Goal: Entertainment & Leisure: Consume media (video, audio)

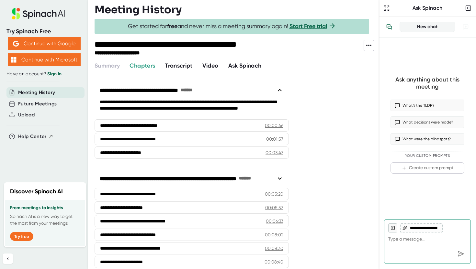
click at [208, 68] on span "Video" at bounding box center [210, 65] width 16 height 7
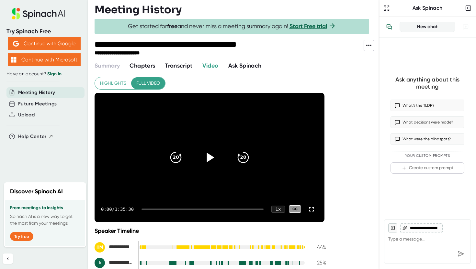
click at [206, 154] on icon at bounding box center [209, 157] width 16 height 16
click at [312, 210] on icon at bounding box center [312, 210] width 8 height 8
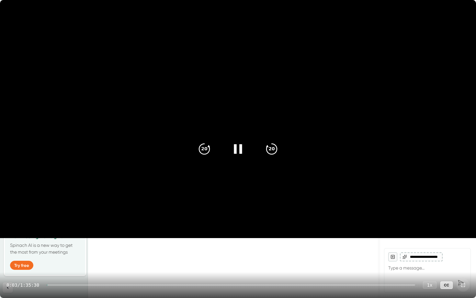
click at [90, 269] on div "0:03 / 1:35:30 1 x CC" at bounding box center [238, 285] width 476 height 26
click at [91, 269] on div at bounding box center [231, 284] width 368 height 1
click at [88, 269] on div at bounding box center [69, 284] width 39 height 1
click at [87, 269] on div at bounding box center [231, 284] width 368 height 1
click at [82, 269] on div at bounding box center [64, 284] width 35 height 1
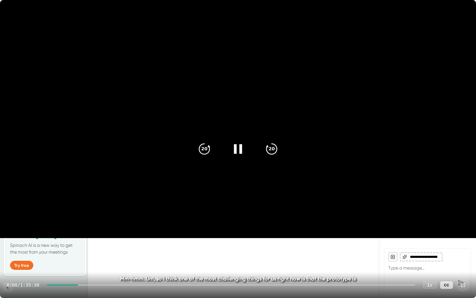
click at [78, 269] on div at bounding box center [62, 284] width 31 height 1
click at [76, 269] on div at bounding box center [62, 284] width 31 height 1
click at [71, 269] on div at bounding box center [59, 284] width 24 height 1
click at [78, 269] on div at bounding box center [231, 284] width 368 height 1
click at [82, 269] on div at bounding box center [231, 284] width 368 height 1
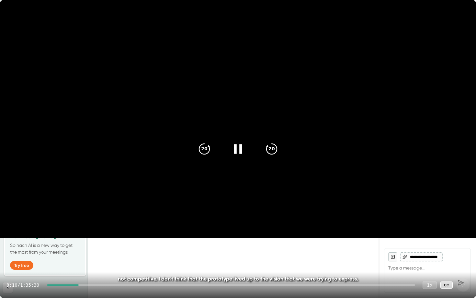
click at [430, 269] on div "1 x" at bounding box center [430, 284] width 14 height 7
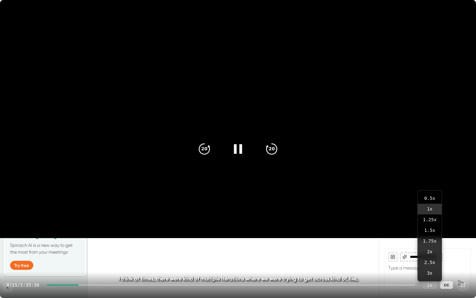
click at [330, 238] on video at bounding box center [238, 119] width 476 height 238
click at [258, 134] on video at bounding box center [238, 119] width 476 height 238
click at [242, 148] on icon at bounding box center [238, 149] width 16 height 16
click at [229, 158] on div at bounding box center [237, 148] width 27 height 27
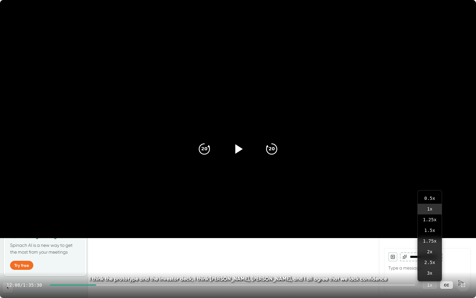
click at [237, 153] on icon at bounding box center [238, 149] width 16 height 16
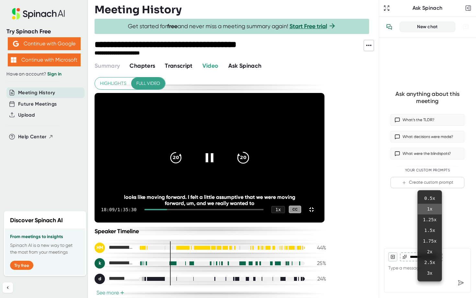
click at [251, 149] on icon "20" at bounding box center [243, 157] width 16 height 16
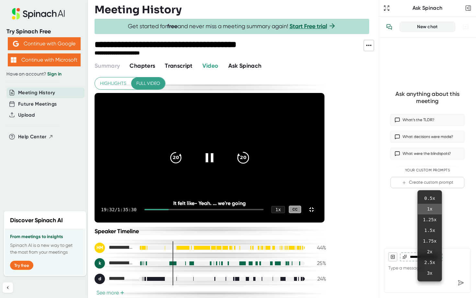
click at [251, 149] on icon "20" at bounding box center [243, 157] width 16 height 16
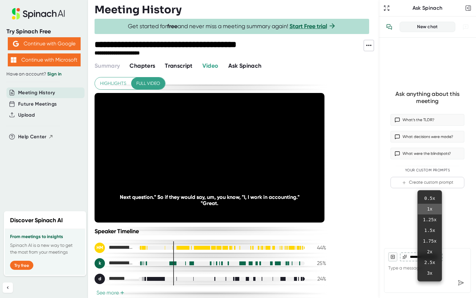
click at [251, 149] on icon "20" at bounding box center [243, 157] width 16 height 16
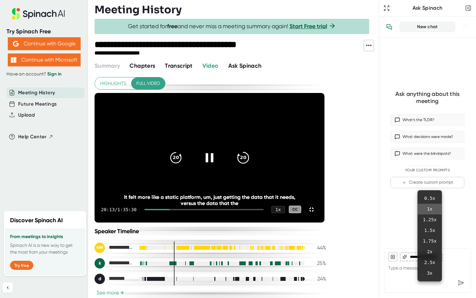
click at [251, 149] on icon "20" at bounding box center [243, 157] width 16 height 16
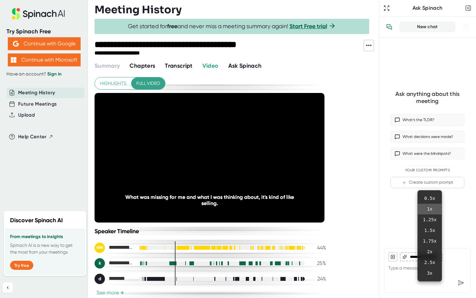
click at [251, 149] on icon "20" at bounding box center [243, 157] width 16 height 16
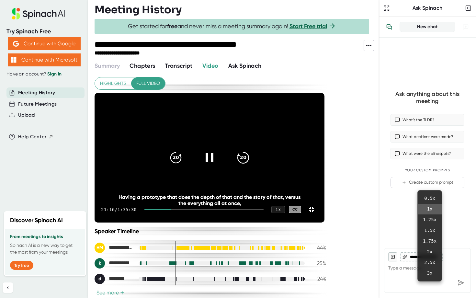
click at [251, 152] on icon "20" at bounding box center [243, 157] width 16 height 16
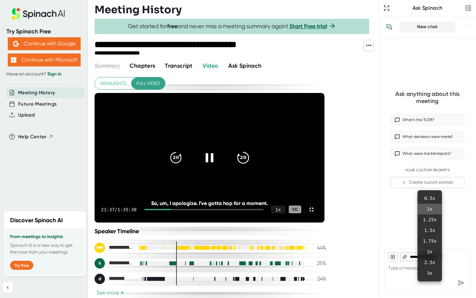
click at [251, 152] on icon "20" at bounding box center [243, 157] width 16 height 16
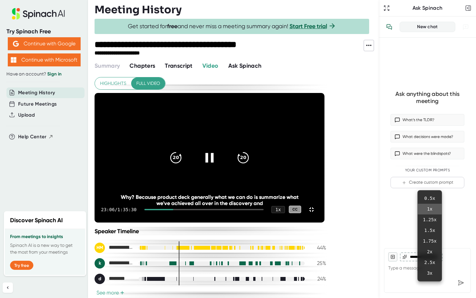
click at [223, 150] on div at bounding box center [209, 157] width 27 height 27
click at [218, 149] on icon at bounding box center [209, 157] width 16 height 16
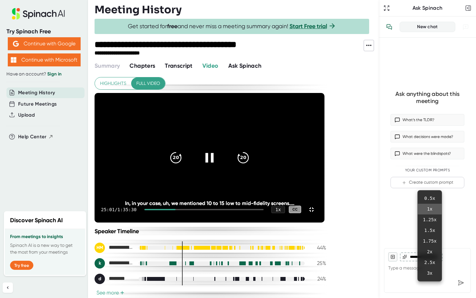
click at [213, 153] on icon at bounding box center [209, 157] width 8 height 9
click at [223, 145] on div at bounding box center [209, 157] width 27 height 27
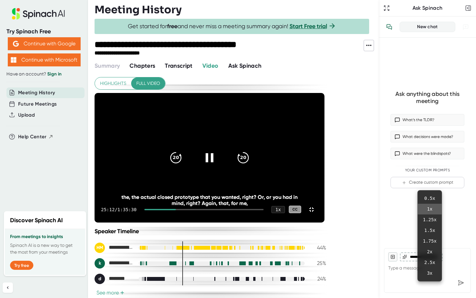
click at [212, 217] on video at bounding box center [210, 158] width 230 height 130
click at [218, 152] on icon at bounding box center [209, 157] width 16 height 16
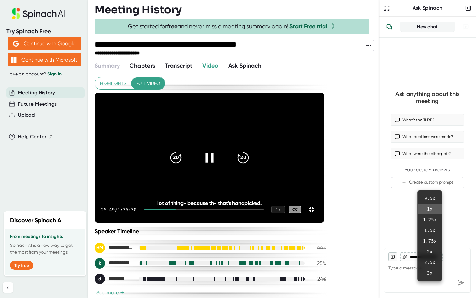
click at [218, 150] on icon at bounding box center [209, 157] width 16 height 16
click at [218, 152] on icon at bounding box center [209, 157] width 16 height 16
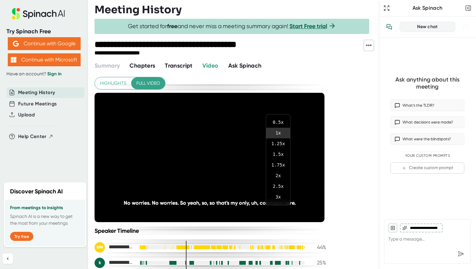
click at [339, 170] on div at bounding box center [238, 134] width 476 height 269
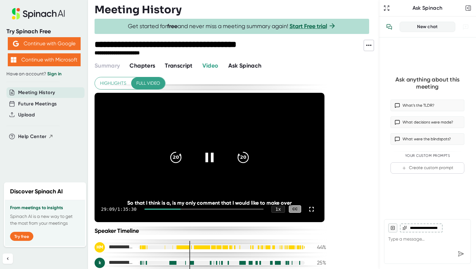
click at [211, 155] on icon at bounding box center [209, 157] width 8 height 9
